Goal: Register for event/course

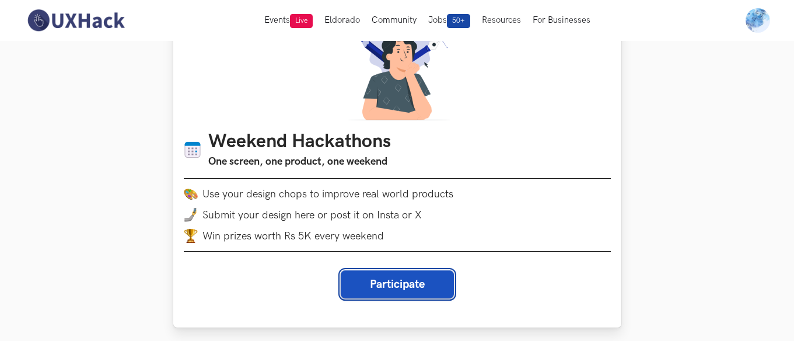
click at [376, 279] on button "Participate" at bounding box center [397, 284] width 113 height 28
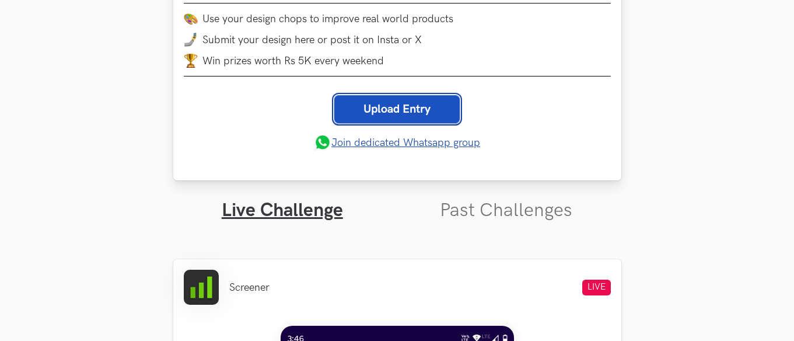
click at [381, 114] on link "Upload Entry" at bounding box center [397, 109] width 126 height 28
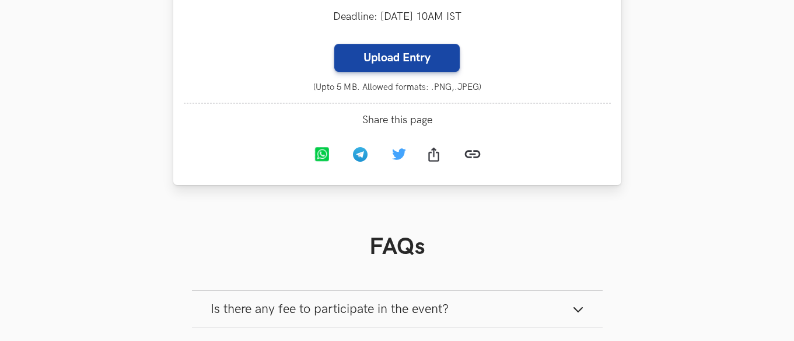
scroll to position [1333, 0]
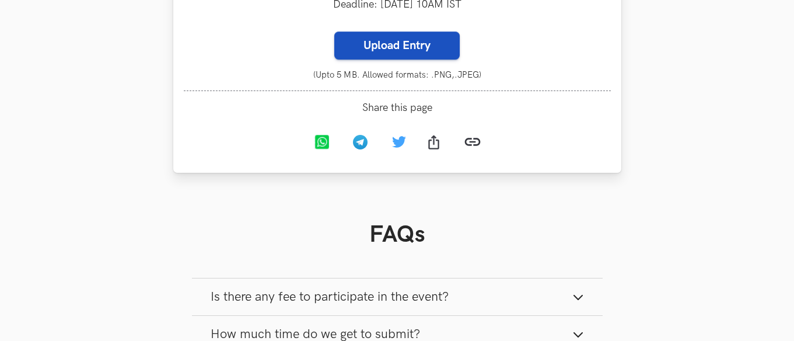
click at [388, 60] on label "Upload Entry" at bounding box center [397, 46] width 126 height 28
click at [334, 32] on input "Upload Entry" at bounding box center [334, 31] width 1 height 1
